Goal: Transaction & Acquisition: Purchase product/service

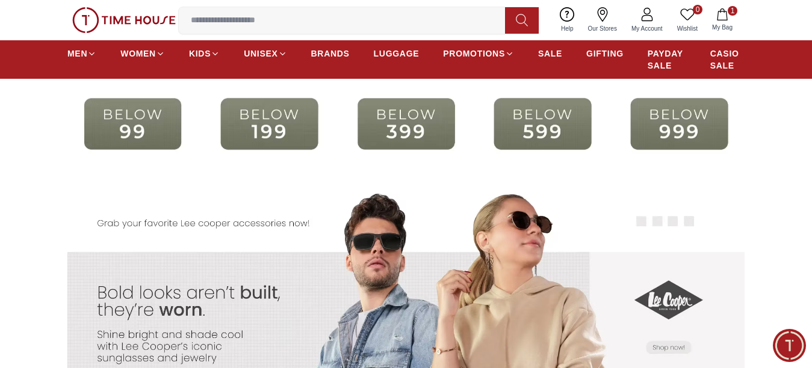
scroll to position [2227, 0]
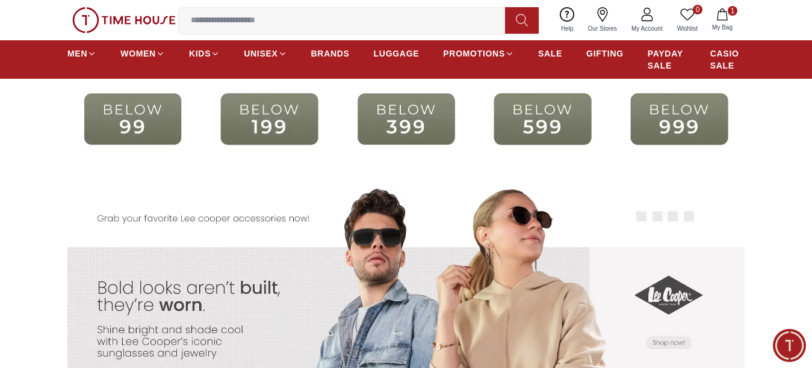
click at [137, 139] on img at bounding box center [132, 119] width 131 height 84
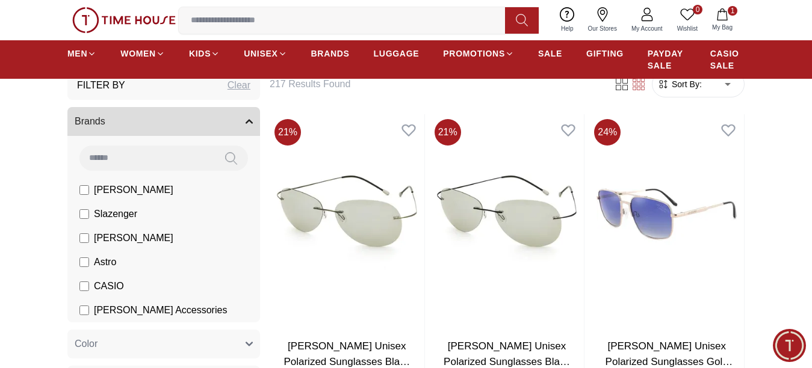
scroll to position [60, 0]
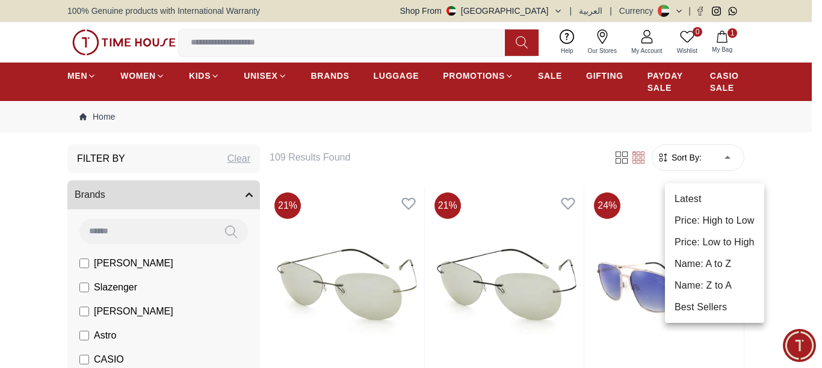
click at [730, 242] on li "Price: Low to High" at bounding box center [714, 243] width 99 height 22
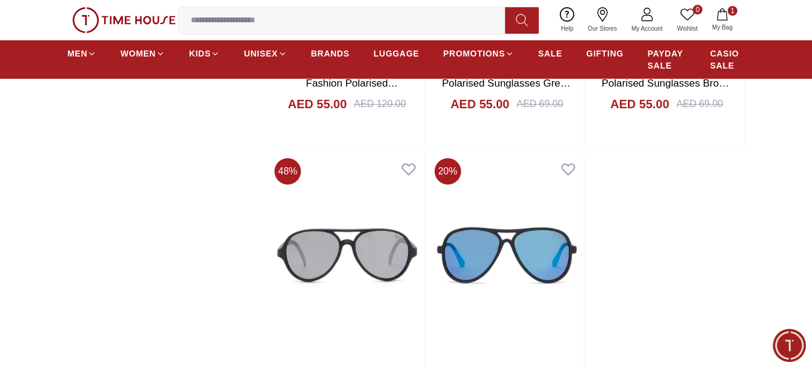
scroll to position [2348, 0]
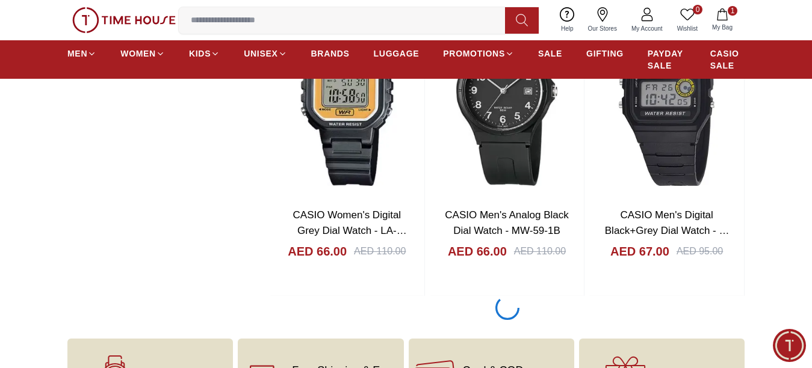
scroll to position [5959, 0]
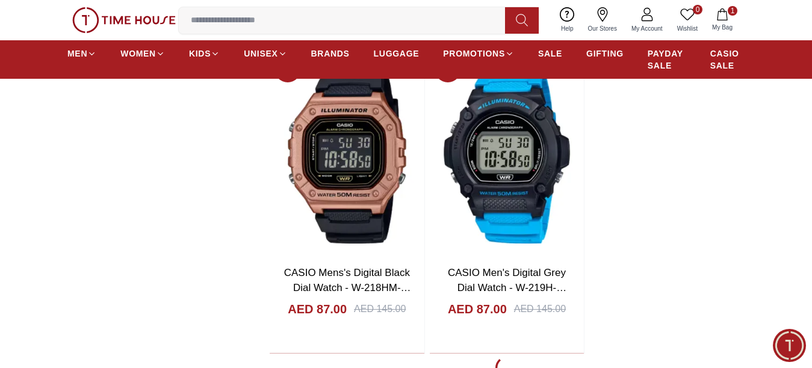
scroll to position [8126, 0]
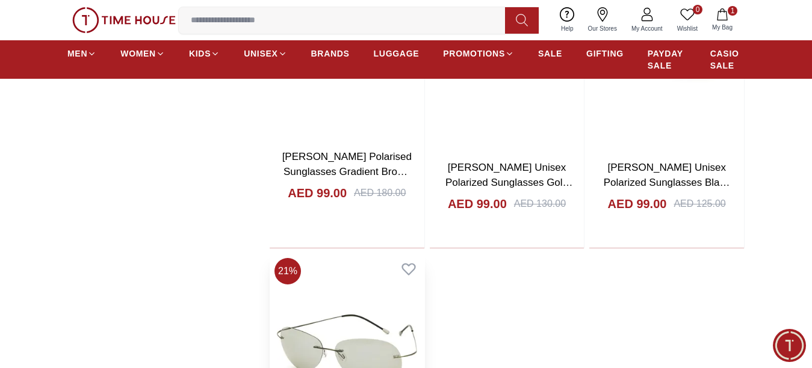
scroll to position [10655, 0]
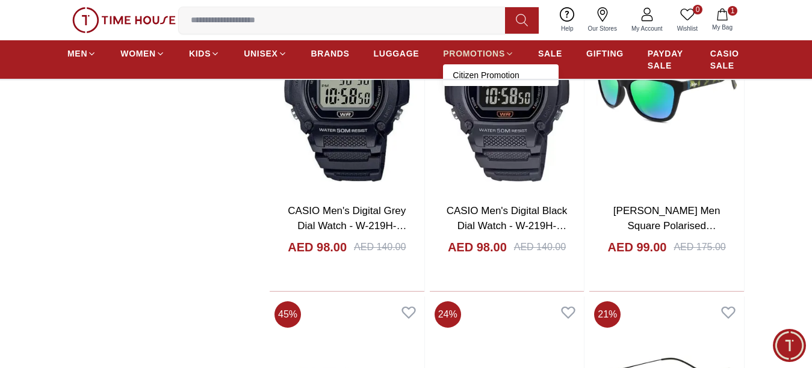
click at [492, 60] on span "PROMOTIONS" at bounding box center [474, 54] width 62 height 12
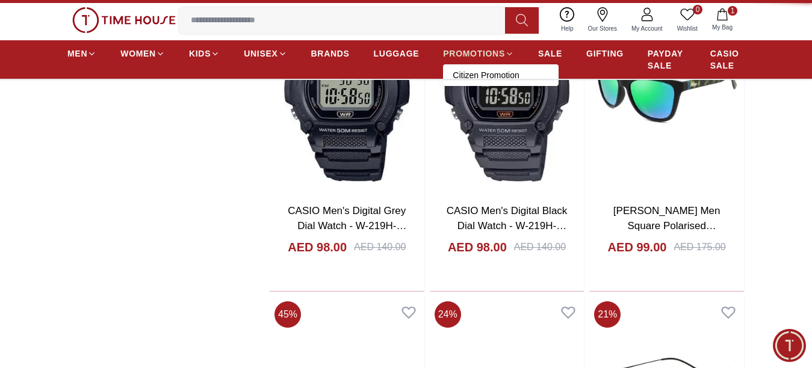
type input "******"
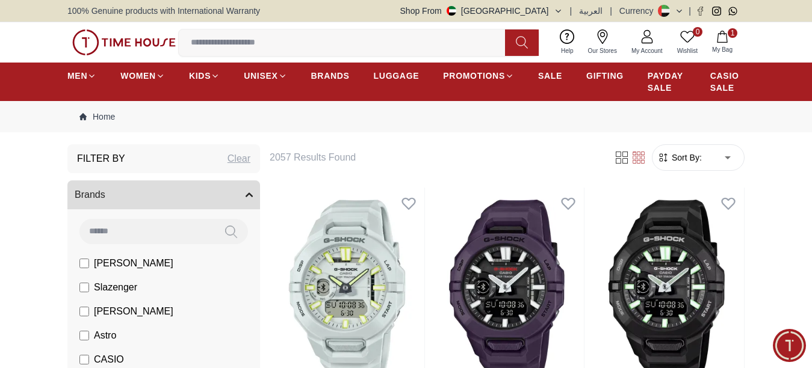
click at [111, 45] on img at bounding box center [124, 42] width 104 height 26
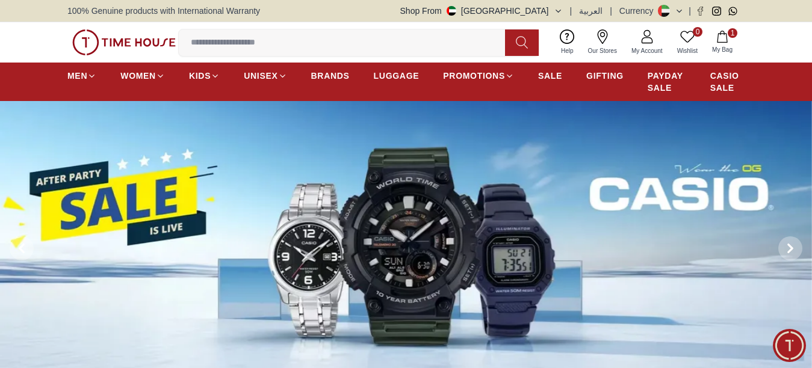
click at [510, 212] on img at bounding box center [406, 248] width 812 height 295
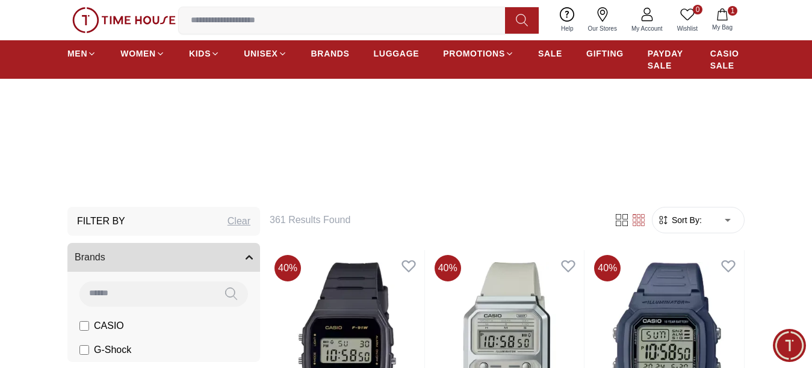
scroll to position [241, 0]
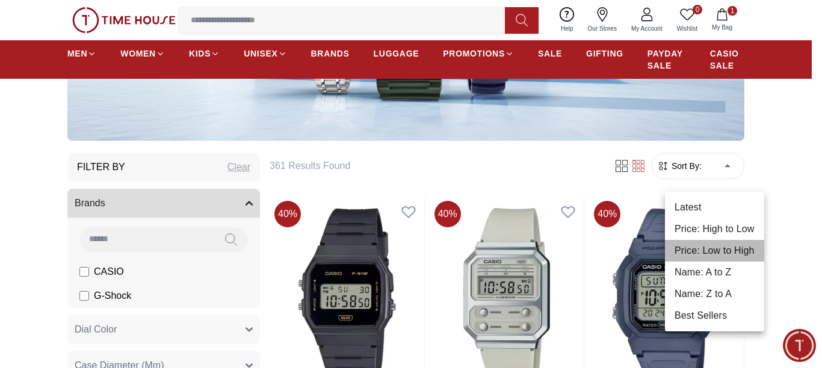
click at [733, 253] on li "Price: Low to High" at bounding box center [714, 251] width 99 height 22
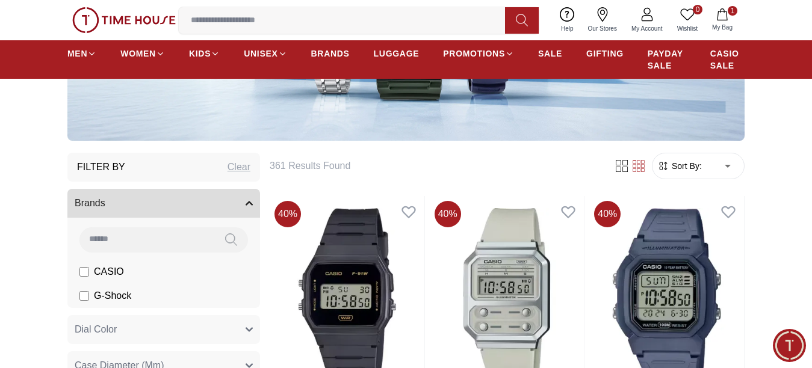
type input "*"
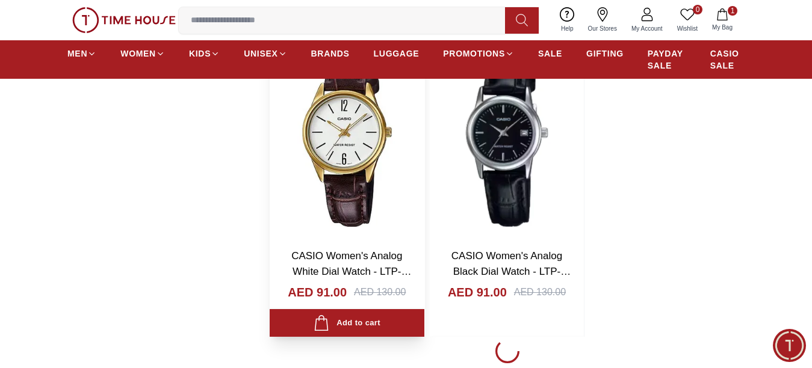
scroll to position [2227, 0]
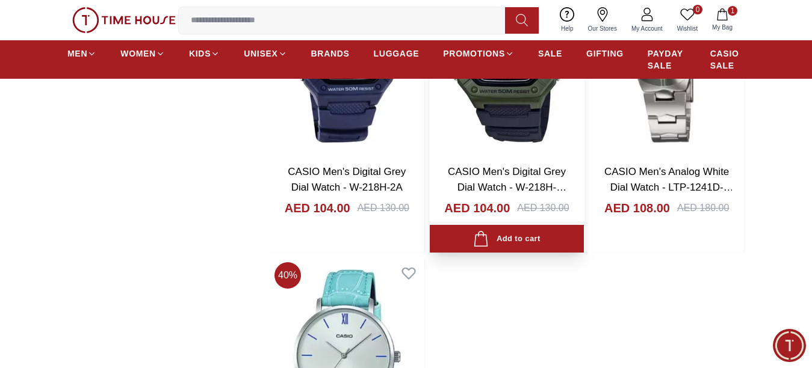
scroll to position [4394, 0]
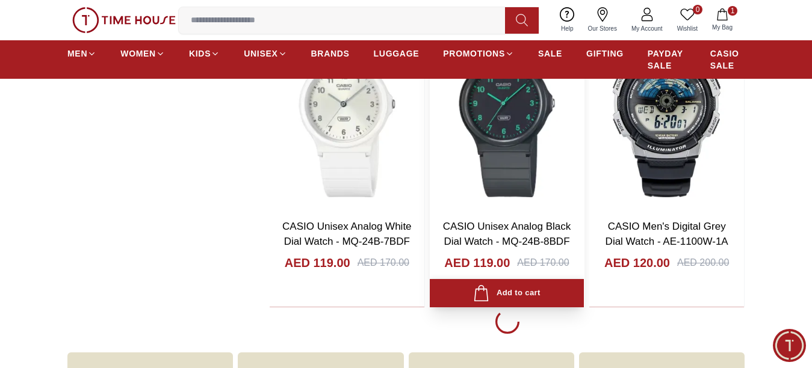
scroll to position [6020, 0]
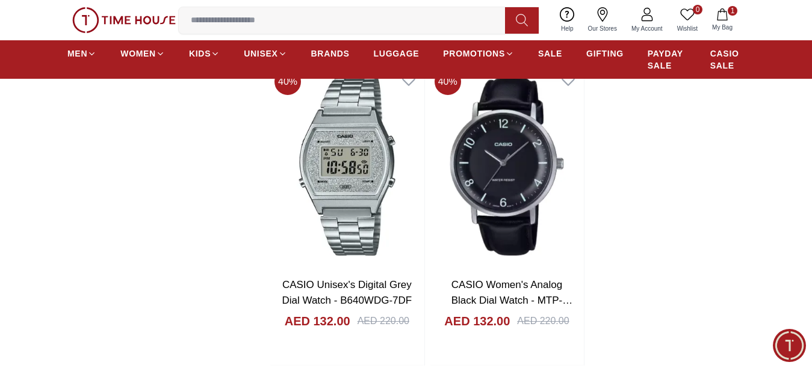
scroll to position [8608, 0]
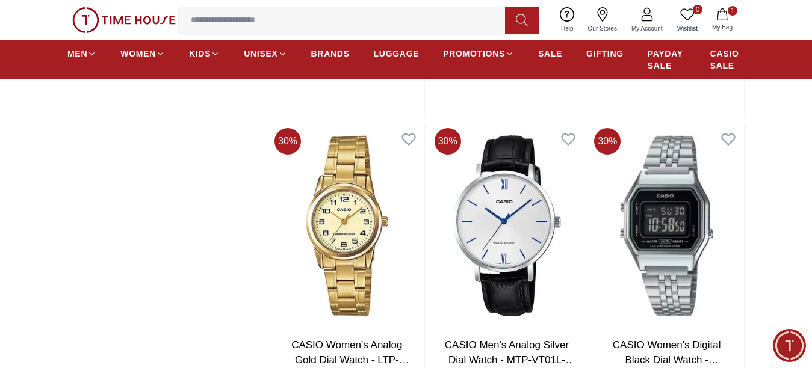
click at [109, 22] on img at bounding box center [124, 20] width 104 height 26
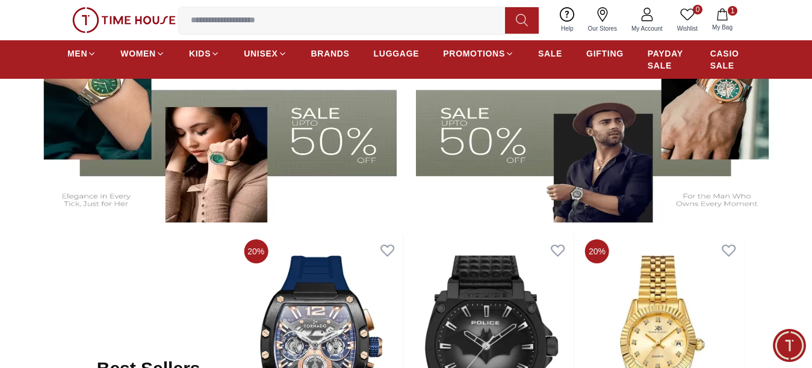
scroll to position [241, 0]
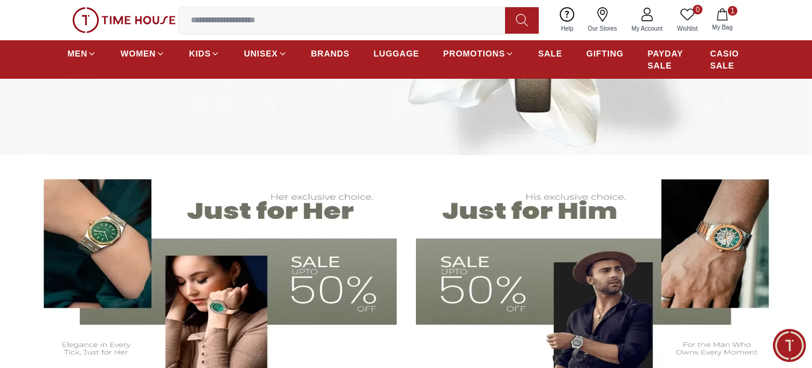
click at [600, 276] on img at bounding box center [600, 269] width 368 height 204
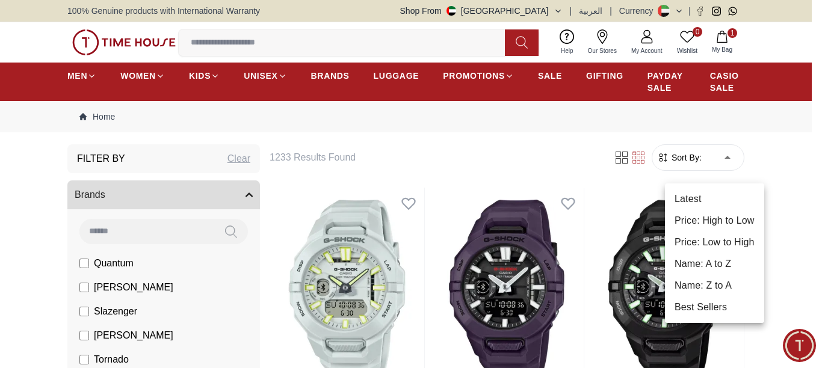
click at [727, 245] on li "Price: Low to High" at bounding box center [714, 243] width 99 height 22
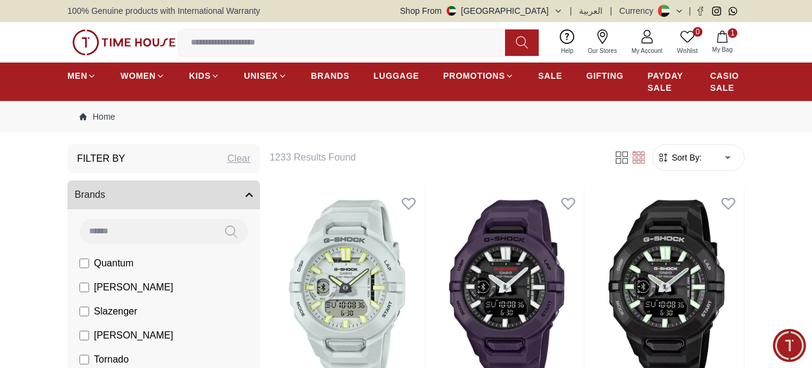
type input "*"
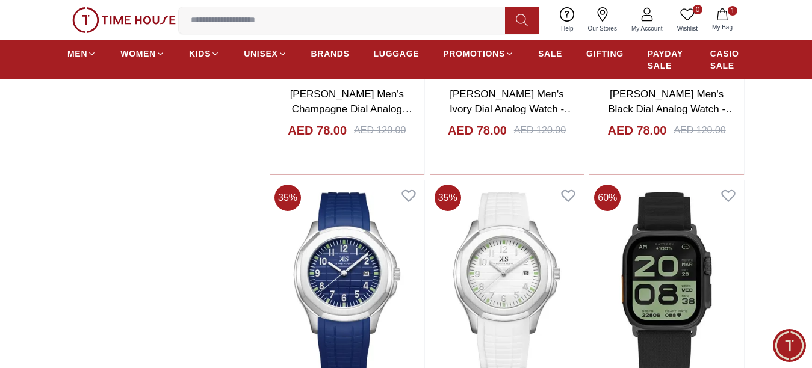
scroll to position [4354, 0]
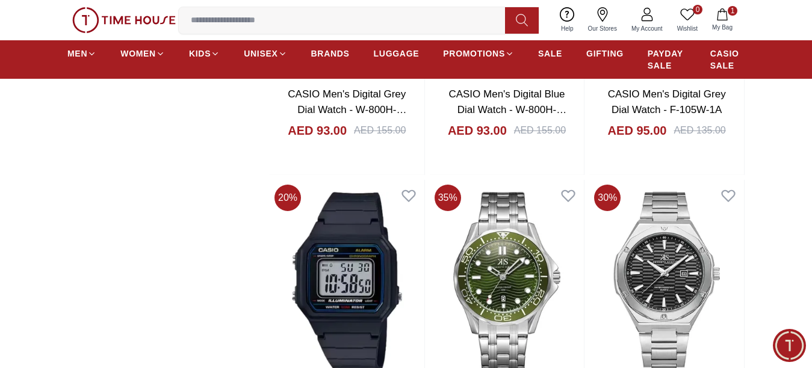
scroll to position [5799, 0]
